Goal: Information Seeking & Learning: Find specific page/section

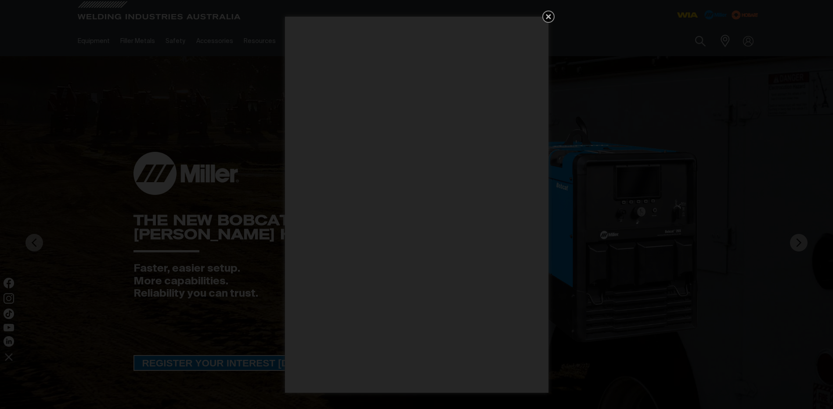
click at [548, 16] on icon "Get 5 WIA Welding Guides Free!" at bounding box center [548, 16] width 5 height 5
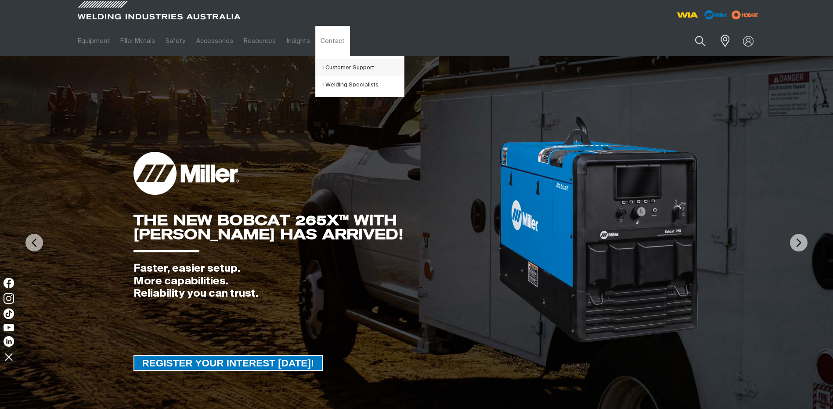
click at [322, 68] on link "Customer Support" at bounding box center [363, 67] width 82 height 17
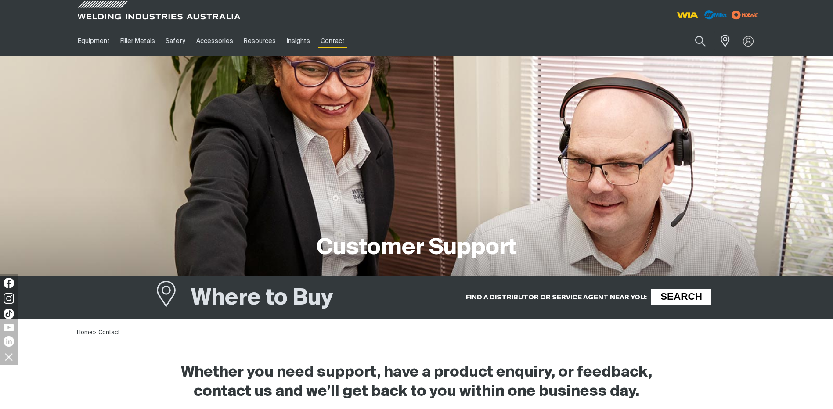
click at [675, 295] on span "SEARCH" at bounding box center [680, 297] width 57 height 16
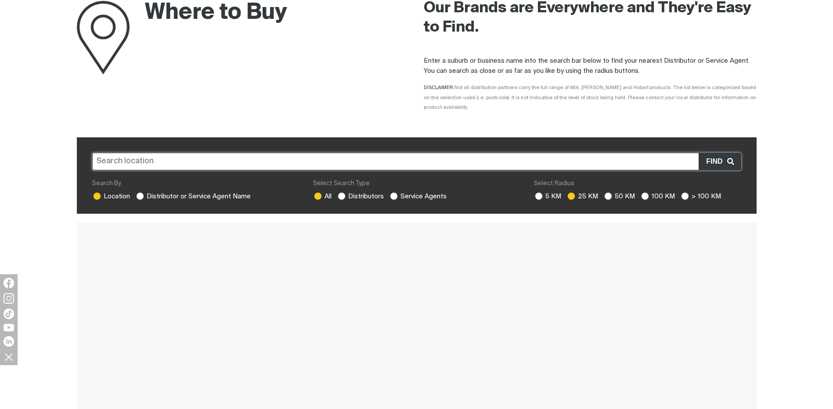
scroll to position [44, 0]
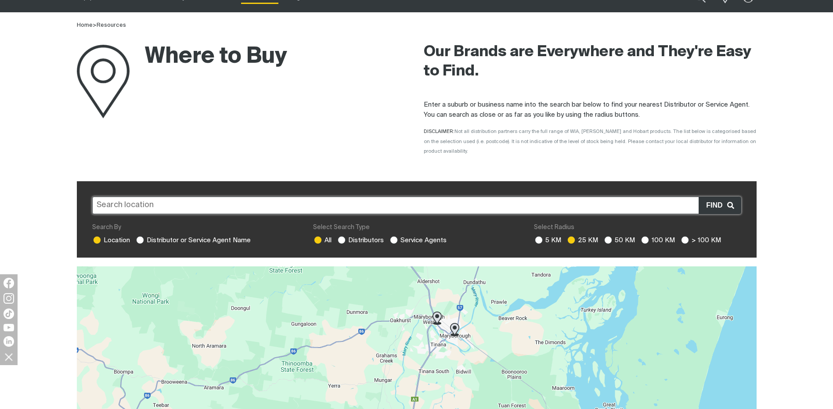
click at [129, 197] on input "text" at bounding box center [416, 206] width 649 height 18
type input "archerfield"
click at [714, 200] on span "Find" at bounding box center [716, 205] width 21 height 11
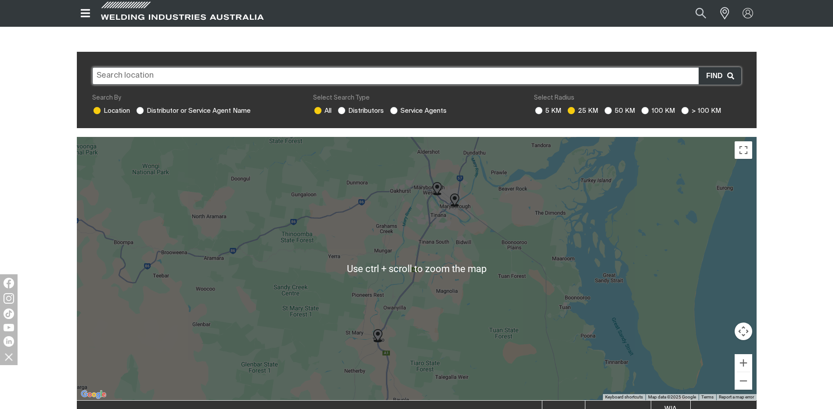
scroll to position [176, 0]
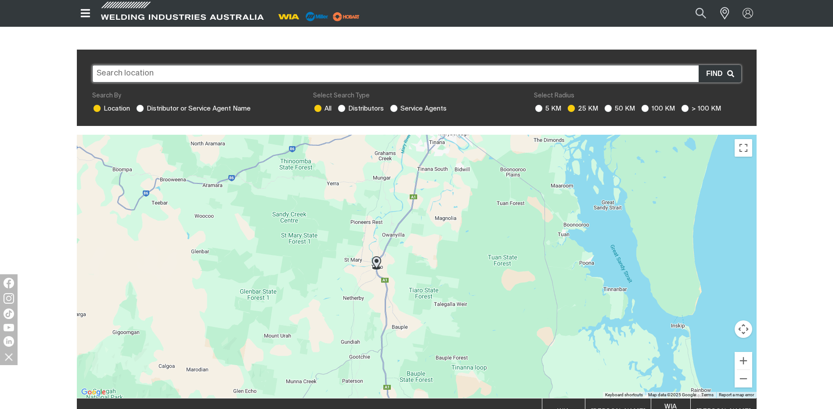
drag, startPoint x: 549, startPoint y: 289, endPoint x: 546, endPoint y: 205, distance: 83.4
click at [547, 205] on div at bounding box center [416, 266] width 679 height 263
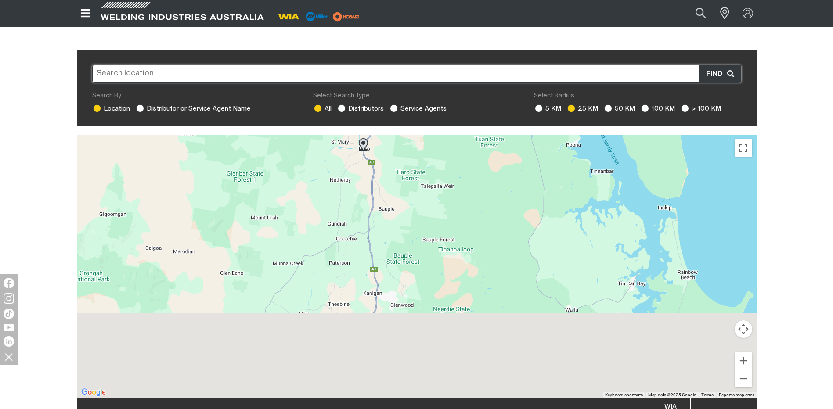
drag, startPoint x: 535, startPoint y: 264, endPoint x: 524, endPoint y: 214, distance: 51.3
click at [524, 215] on div at bounding box center [416, 266] width 679 height 263
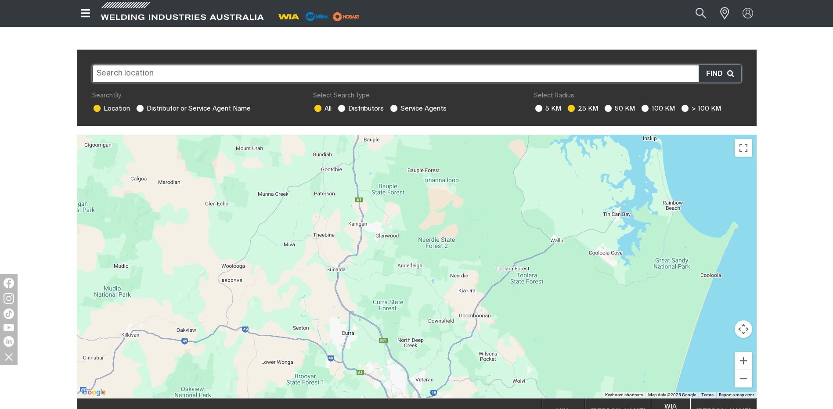
drag, startPoint x: 550, startPoint y: 313, endPoint x: 499, endPoint y: 203, distance: 121.8
click at [499, 203] on div at bounding box center [416, 266] width 679 height 263
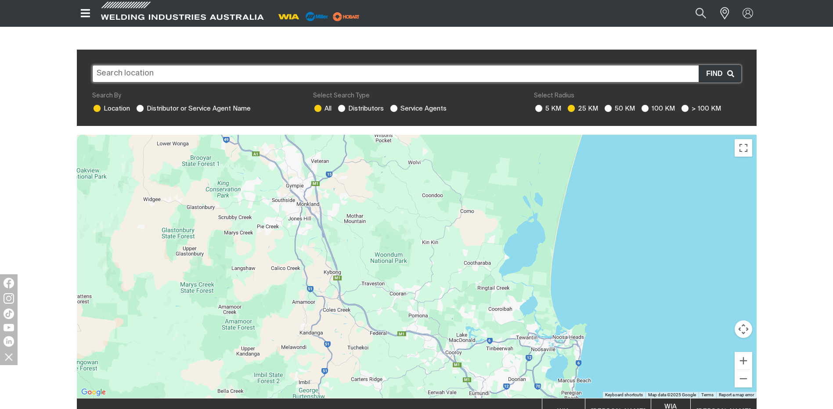
drag, startPoint x: 493, startPoint y: 324, endPoint x: 503, endPoint y: 200, distance: 124.5
click at [503, 200] on div at bounding box center [416, 266] width 679 height 263
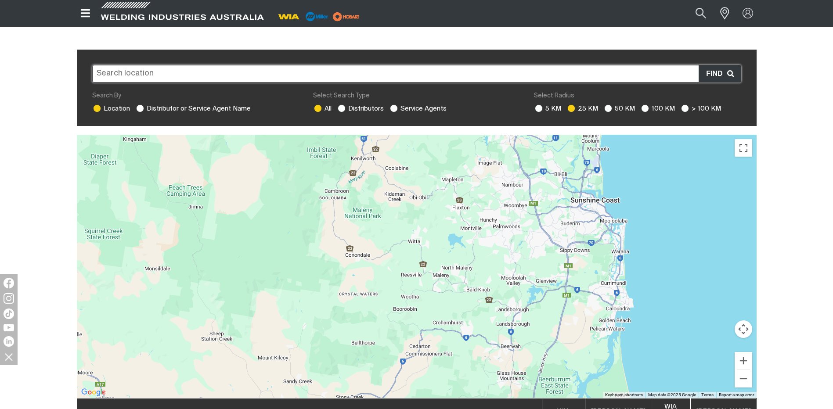
drag, startPoint x: 507, startPoint y: 312, endPoint x: 490, endPoint y: 195, distance: 118.0
click at [491, 196] on div at bounding box center [416, 266] width 679 height 263
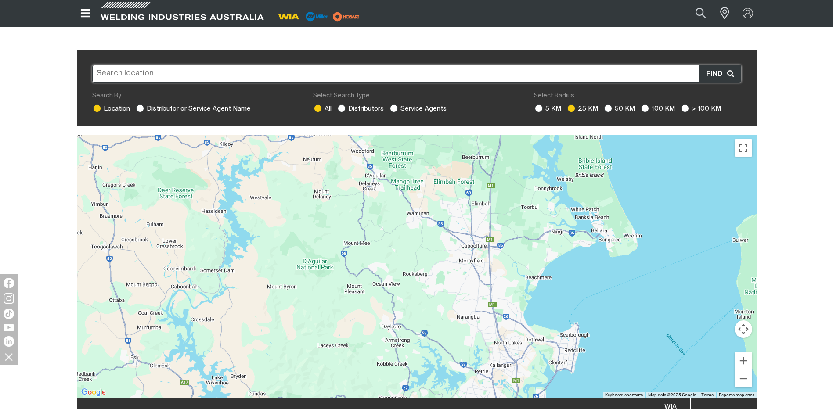
drag, startPoint x: 510, startPoint y: 300, endPoint x: 570, endPoint y: 210, distance: 108.1
click at [564, 218] on div at bounding box center [416, 266] width 679 height 263
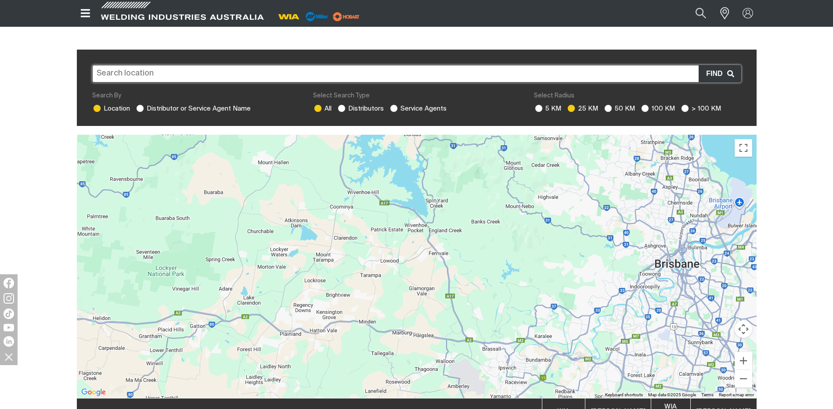
drag, startPoint x: 578, startPoint y: 289, endPoint x: 505, endPoint y: 228, distance: 95.0
click at [510, 230] on div at bounding box center [416, 266] width 679 height 263
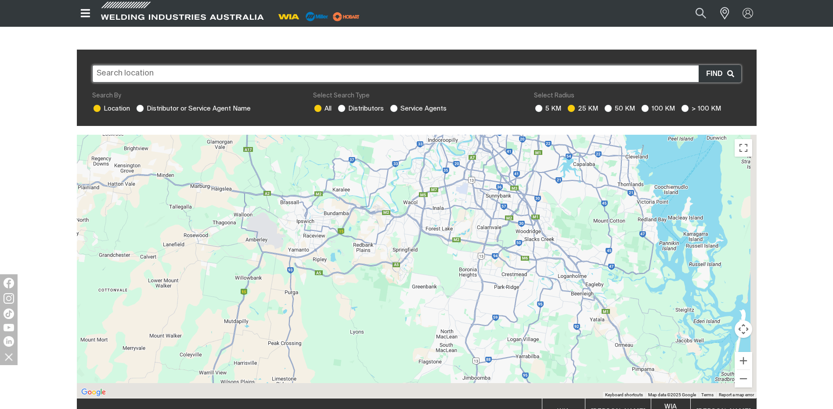
drag, startPoint x: 524, startPoint y: 303, endPoint x: 449, endPoint y: 259, distance: 87.2
click at [450, 260] on div at bounding box center [416, 266] width 679 height 263
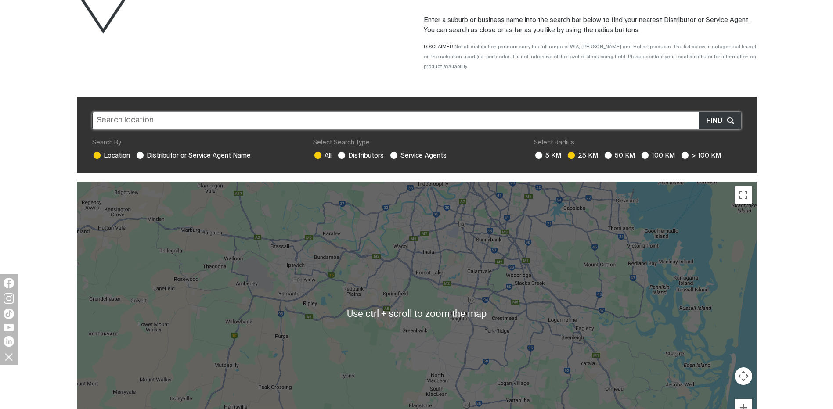
scroll to position [132, 0]
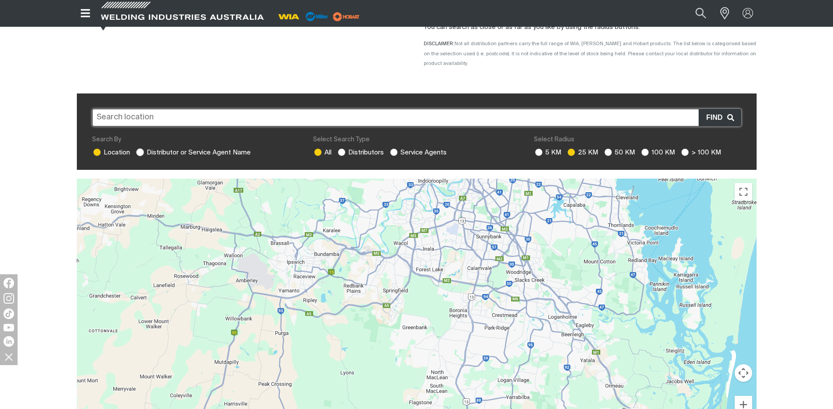
click at [144, 147] on span at bounding box center [139, 151] width 9 height 9
click at [142, 148] on input "Distributor or Service Agent Name" at bounding box center [139, 151] width 6 height 6
radio input "true"
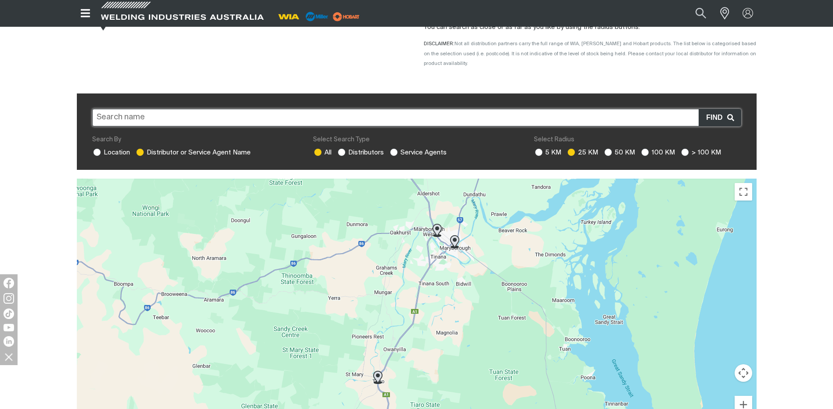
drag, startPoint x: 476, startPoint y: 356, endPoint x: 474, endPoint y: 248, distance: 108.9
click at [475, 252] on div at bounding box center [416, 310] width 679 height 263
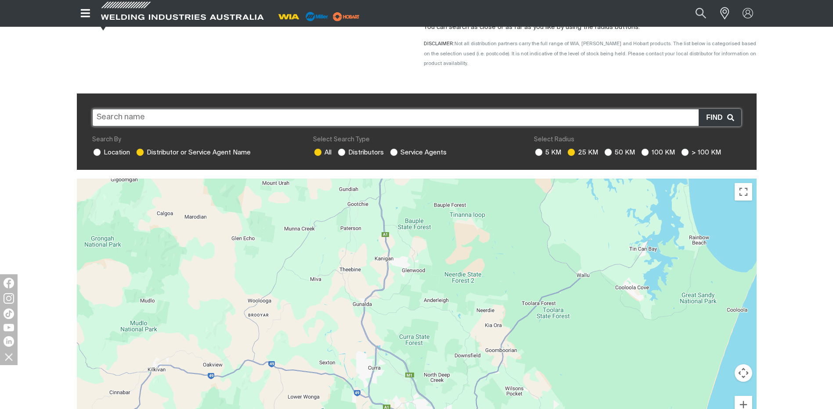
drag, startPoint x: 485, startPoint y: 357, endPoint x: 470, endPoint y: 264, distance: 93.9
click at [470, 280] on div at bounding box center [416, 310] width 679 height 263
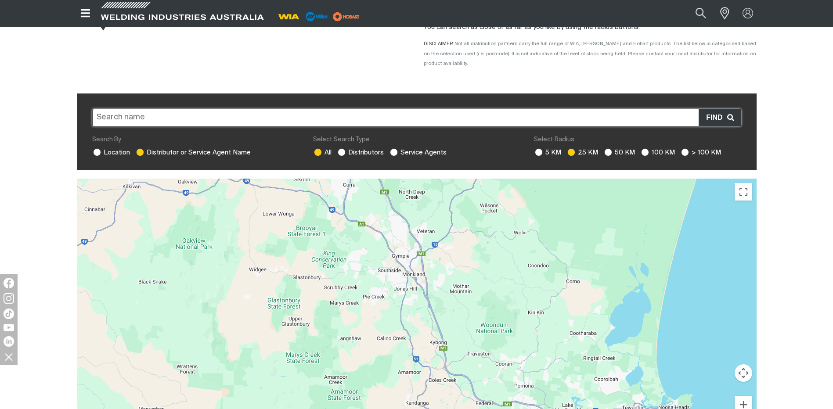
drag, startPoint x: 488, startPoint y: 318, endPoint x: 488, endPoint y: 250, distance: 67.6
click at [489, 261] on div at bounding box center [416, 310] width 679 height 263
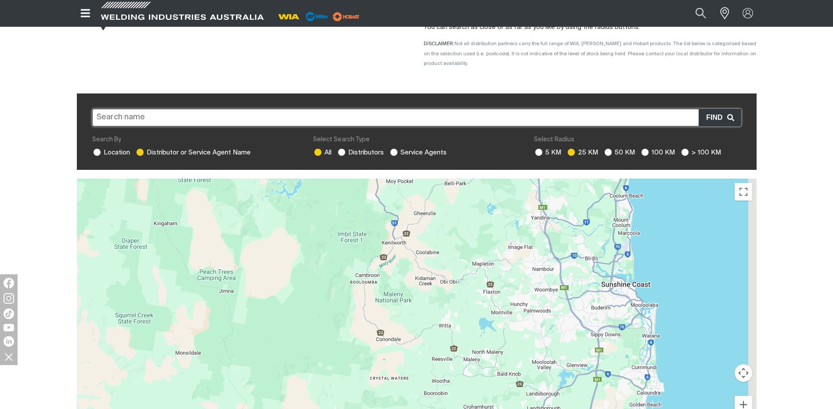
drag, startPoint x: 491, startPoint y: 249, endPoint x: 476, endPoint y: 217, distance: 35.5
click at [482, 231] on div at bounding box center [416, 310] width 679 height 263
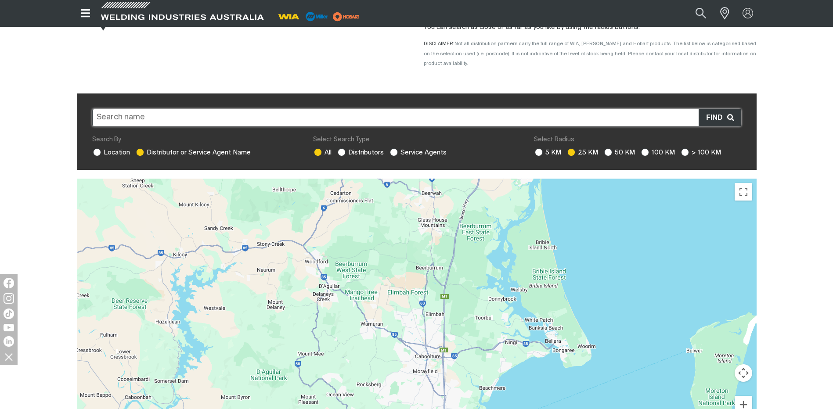
drag, startPoint x: 435, startPoint y: 338, endPoint x: 477, endPoint y: 232, distance: 113.3
click at [467, 248] on div at bounding box center [416, 310] width 679 height 263
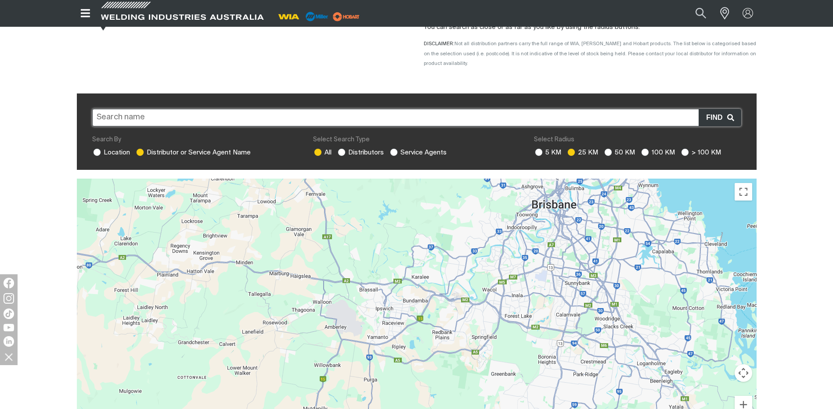
drag, startPoint x: 564, startPoint y: 326, endPoint x: 500, endPoint y: 274, distance: 82.4
click at [500, 274] on div at bounding box center [416, 310] width 679 height 263
click at [393, 148] on ins at bounding box center [394, 152] width 8 height 8
click at [393, 148] on input "Service Agents" at bounding box center [393, 151] width 6 height 6
radio input "true"
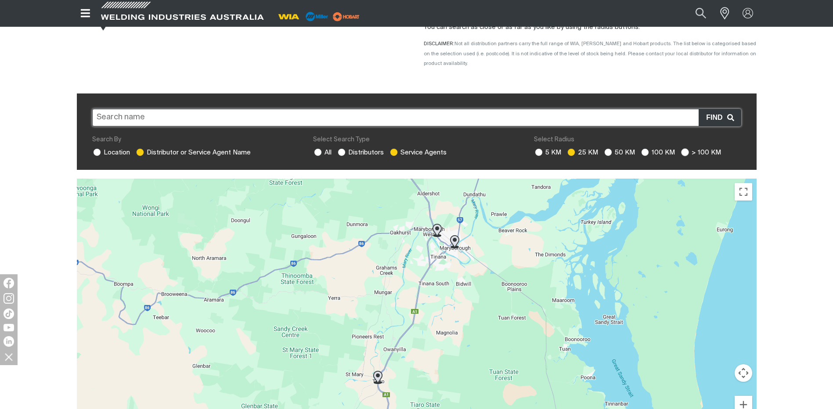
click at [687, 148] on ins at bounding box center [685, 152] width 8 height 8
click at [686, 148] on input "> 100 KM" at bounding box center [684, 151] width 6 height 6
radio input "true"
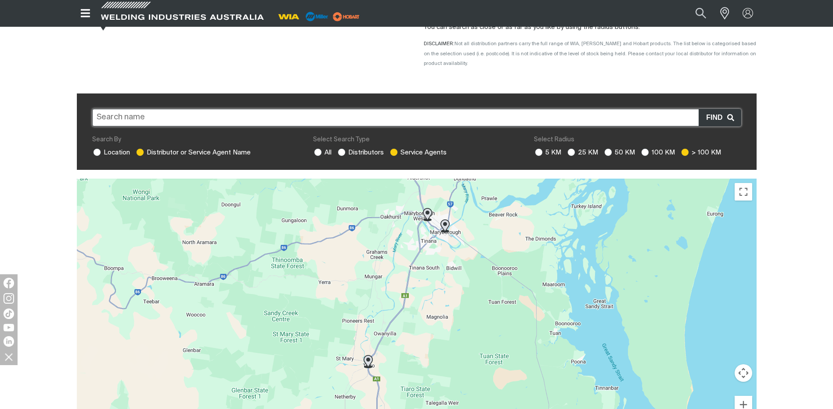
drag, startPoint x: 586, startPoint y: 294, endPoint x: 509, endPoint y: 175, distance: 142.2
click at [523, 197] on div at bounding box center [416, 310] width 679 height 263
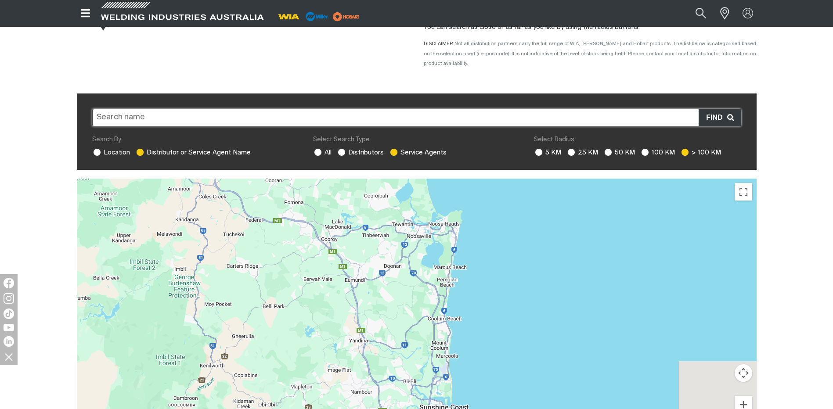
drag, startPoint x: 417, startPoint y: 300, endPoint x: 492, endPoint y: 222, distance: 108.3
click at [492, 223] on div at bounding box center [416, 310] width 679 height 263
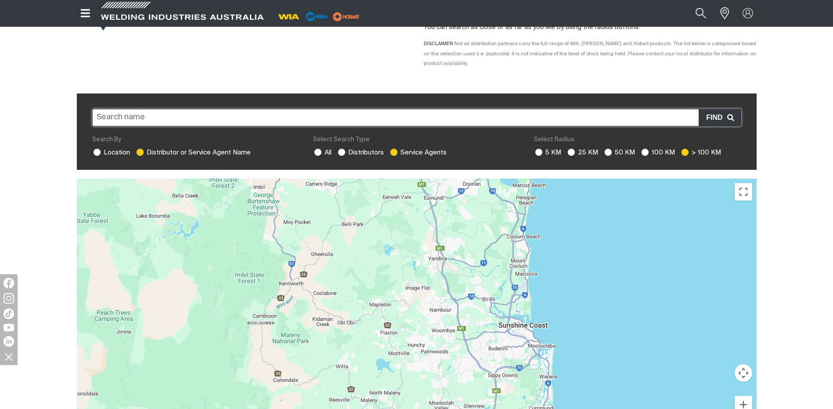
drag, startPoint x: 515, startPoint y: 360, endPoint x: 490, endPoint y: 245, distance: 118.0
click at [490, 249] on div at bounding box center [416, 310] width 679 height 263
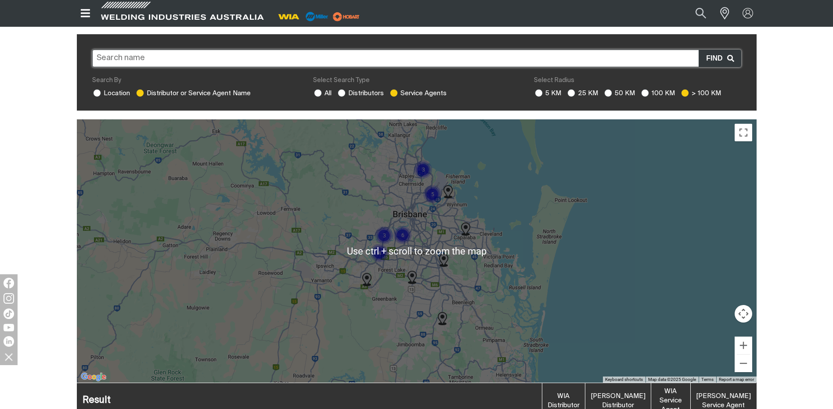
scroll to position [263, 0]
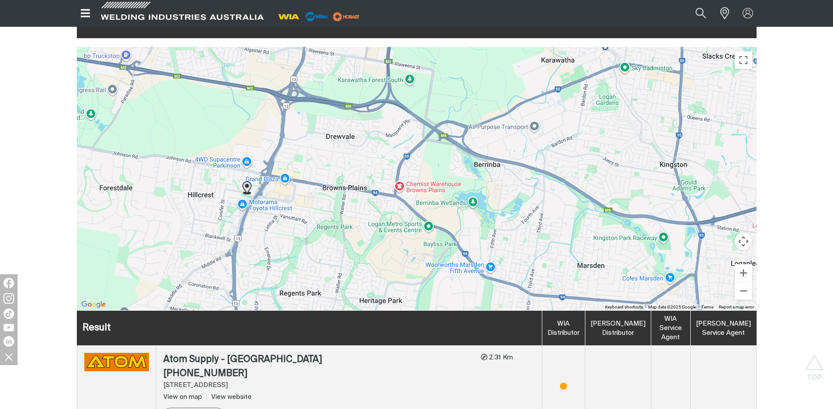
click at [245, 181] on img at bounding box center [246, 187] width 9 height 13
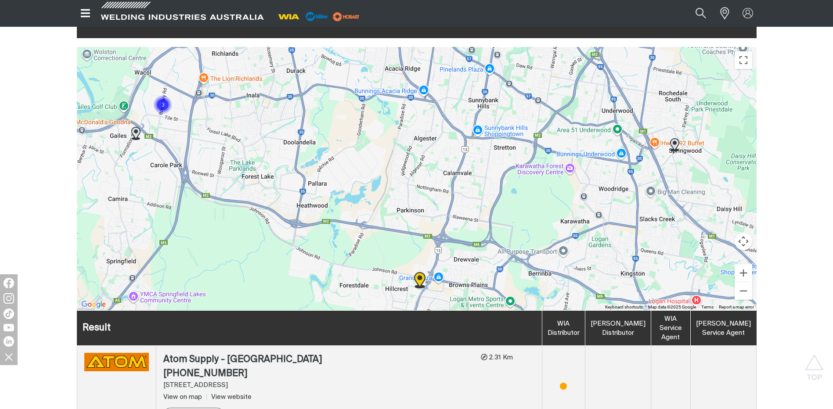
drag, startPoint x: 493, startPoint y: 123, endPoint x: 496, endPoint y: 235, distance: 112.4
click at [496, 235] on div "To navigate, press the arrow keys." at bounding box center [416, 178] width 679 height 263
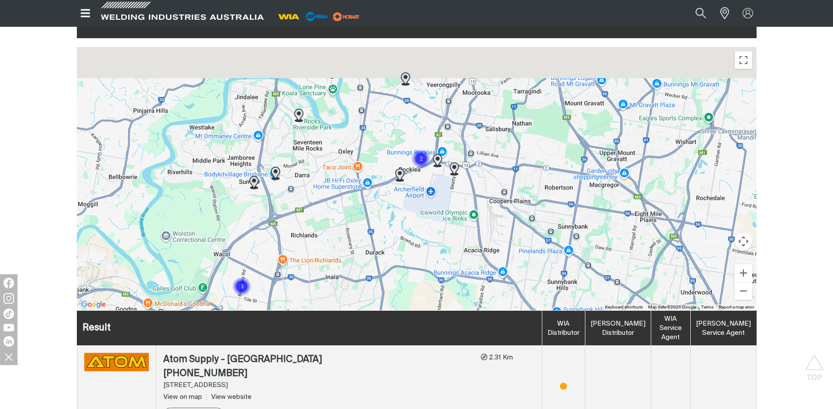
drag, startPoint x: 458, startPoint y: 101, endPoint x: 537, endPoint y: 279, distance: 194.1
click at [537, 279] on div "To navigate, press the arrow keys." at bounding box center [416, 178] width 679 height 263
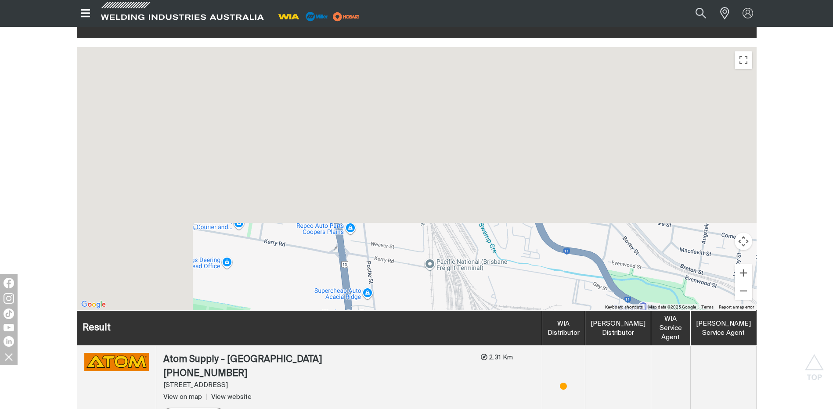
drag, startPoint x: 336, startPoint y: 129, endPoint x: 625, endPoint y: 376, distance: 380.0
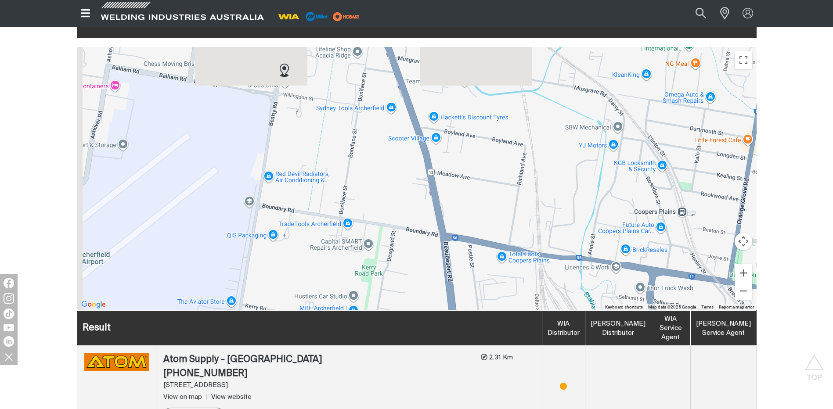
drag, startPoint x: 332, startPoint y: 197, endPoint x: 363, endPoint y: 237, distance: 49.4
click at [365, 254] on div "To navigate, press the arrow keys." at bounding box center [416, 178] width 679 height 263
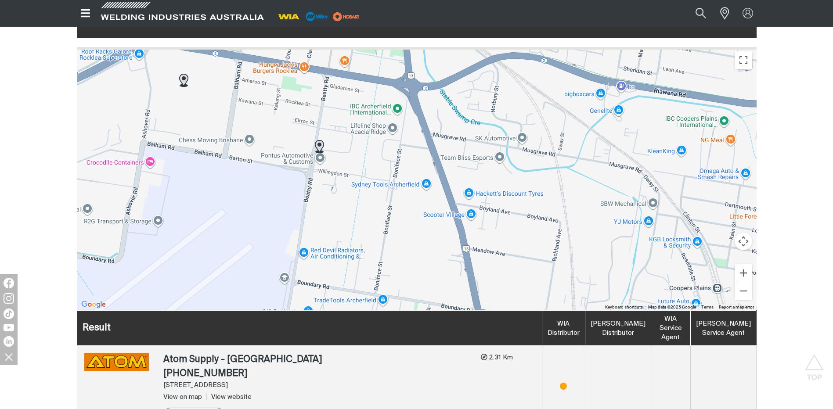
drag, startPoint x: 354, startPoint y: 181, endPoint x: 389, endPoint y: 260, distance: 86.2
click at [390, 260] on div "To navigate, press the arrow keys." at bounding box center [416, 178] width 679 height 263
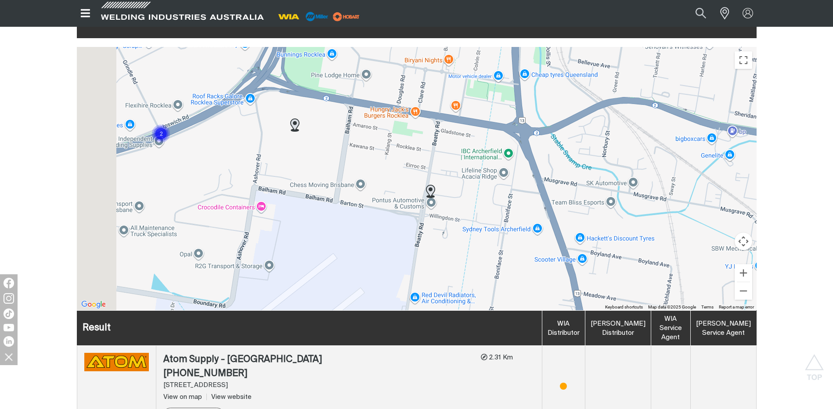
drag, startPoint x: 350, startPoint y: 135, endPoint x: 443, endPoint y: 149, distance: 94.1
click at [443, 149] on div "To navigate, press the arrow keys." at bounding box center [416, 178] width 679 height 263
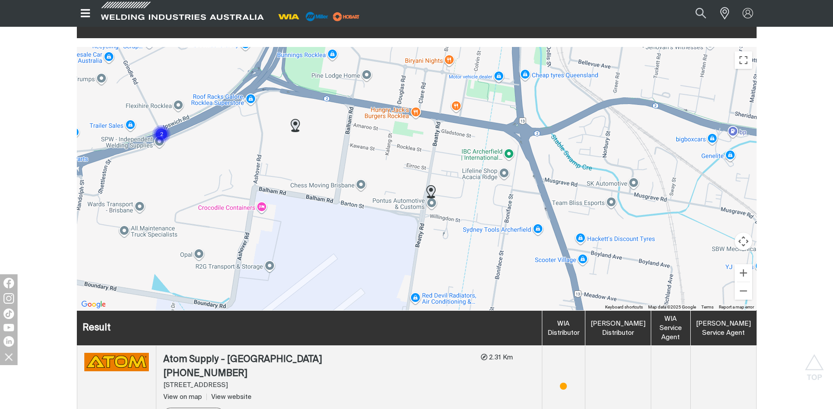
click at [430, 185] on img at bounding box center [430, 191] width 9 height 13
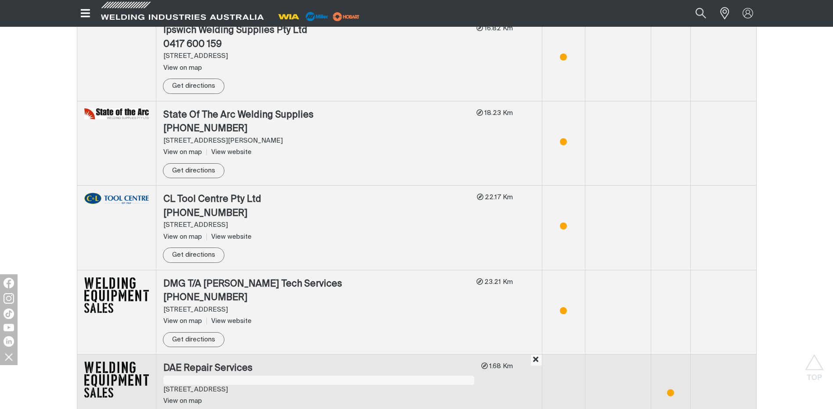
scroll to position [1875, 0]
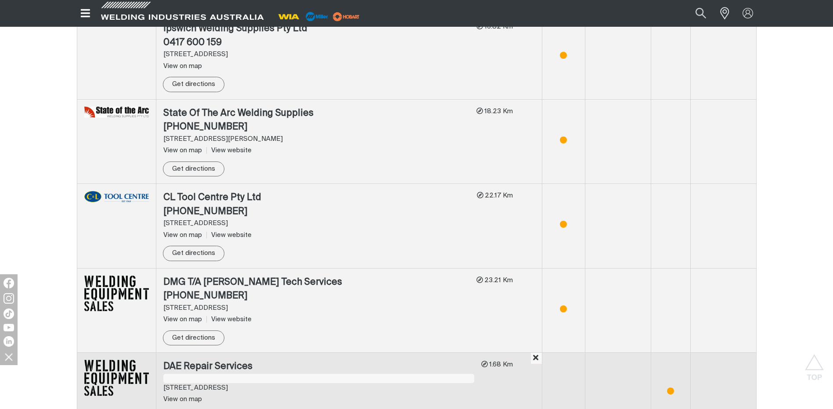
drag, startPoint x: 445, startPoint y: 280, endPoint x: 452, endPoint y: 189, distance: 91.1
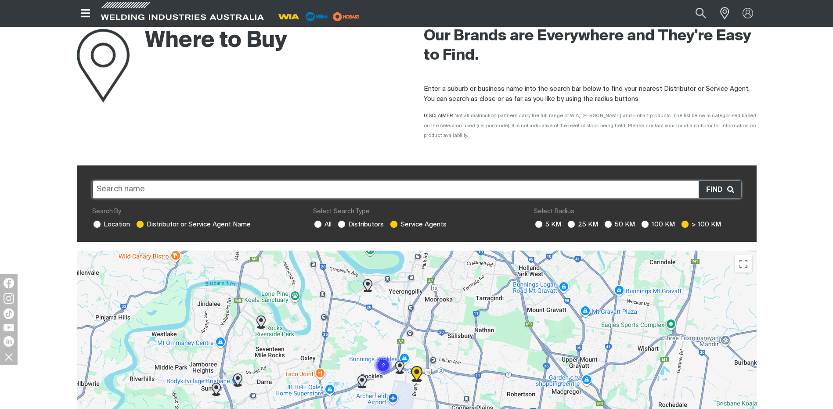
scroll to position [0, 0]
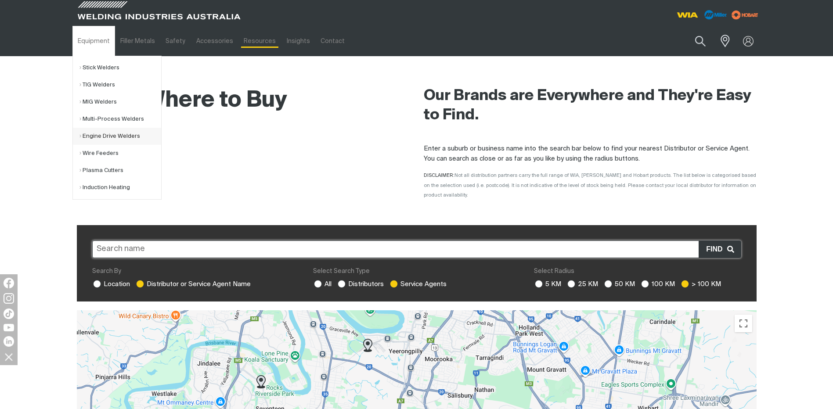
click at [101, 138] on link "Engine Drive Welders" at bounding box center [120, 136] width 82 height 17
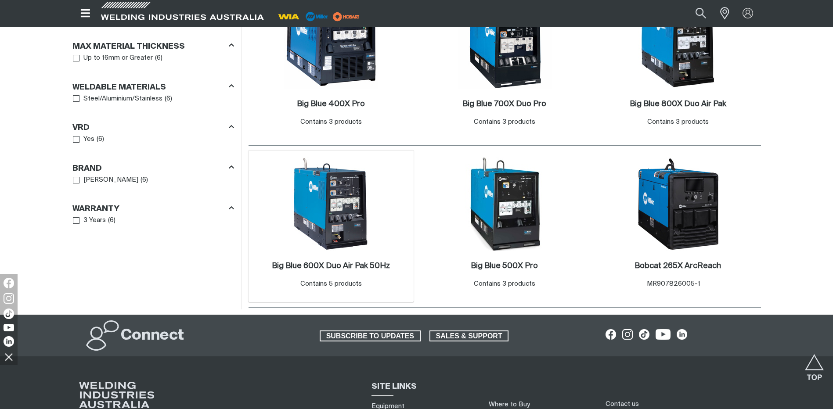
scroll to position [571, 0]
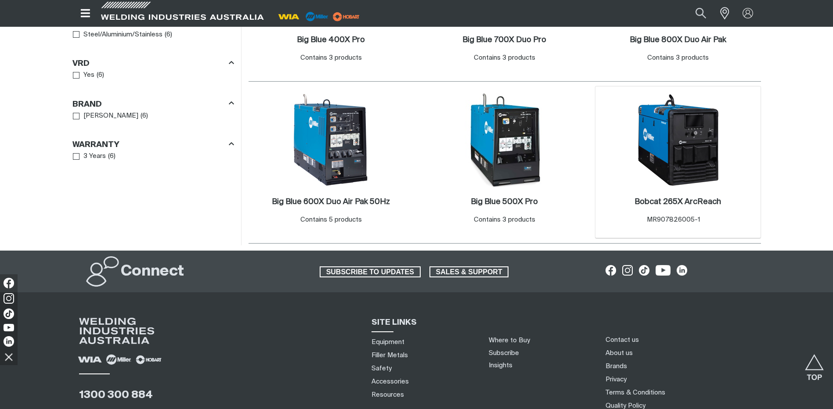
click at [662, 148] on img at bounding box center [678, 140] width 94 height 94
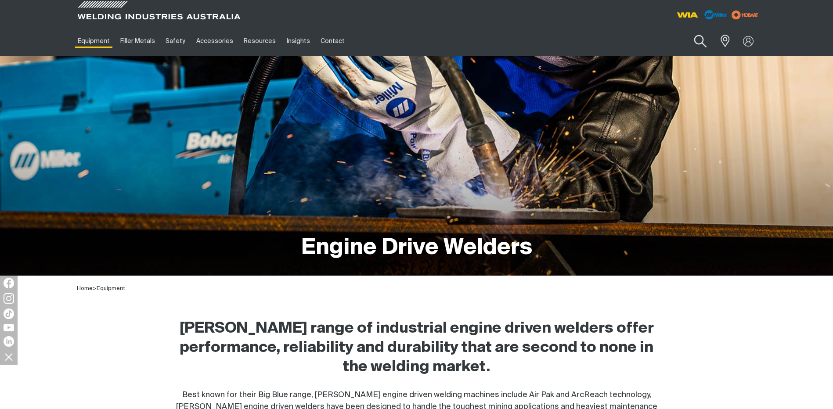
click at [700, 37] on button "Search products" at bounding box center [700, 41] width 36 height 25
click at [585, 41] on input "Search" at bounding box center [646, 41] width 135 height 20
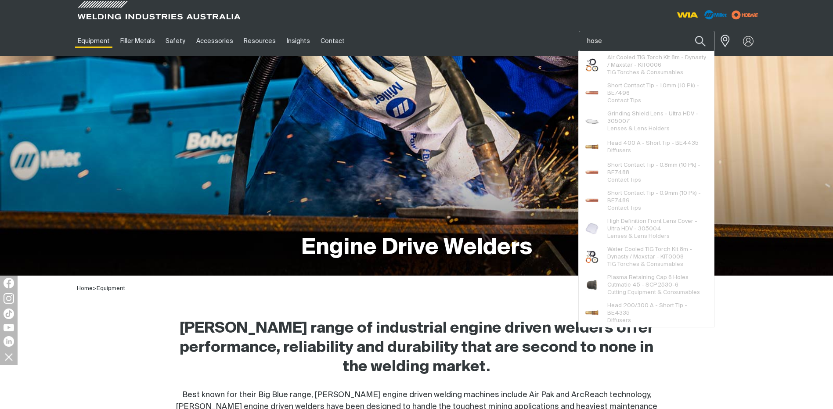
type input "hose"
click at [685, 31] on button "Search products" at bounding box center [700, 41] width 30 height 21
